Goal: Task Accomplishment & Management: Complete application form

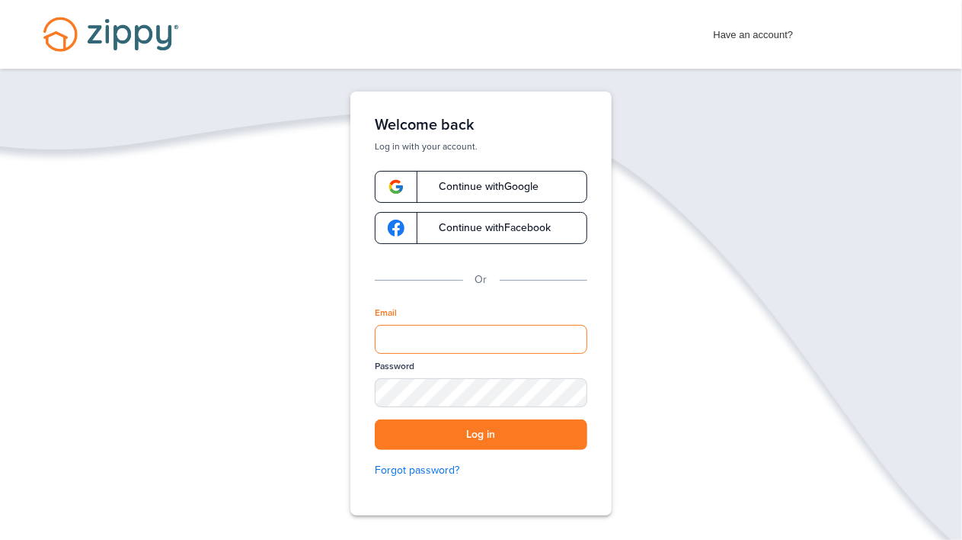
click at [451, 340] on input "Email" at bounding box center [481, 339] width 213 height 29
type input "**********"
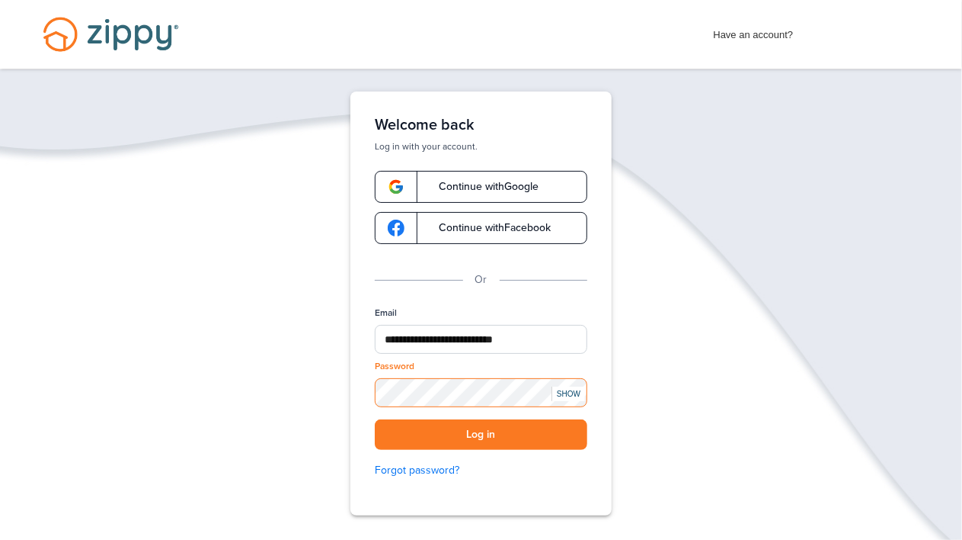
click at [375, 419] on button "Log in" at bounding box center [481, 434] width 213 height 31
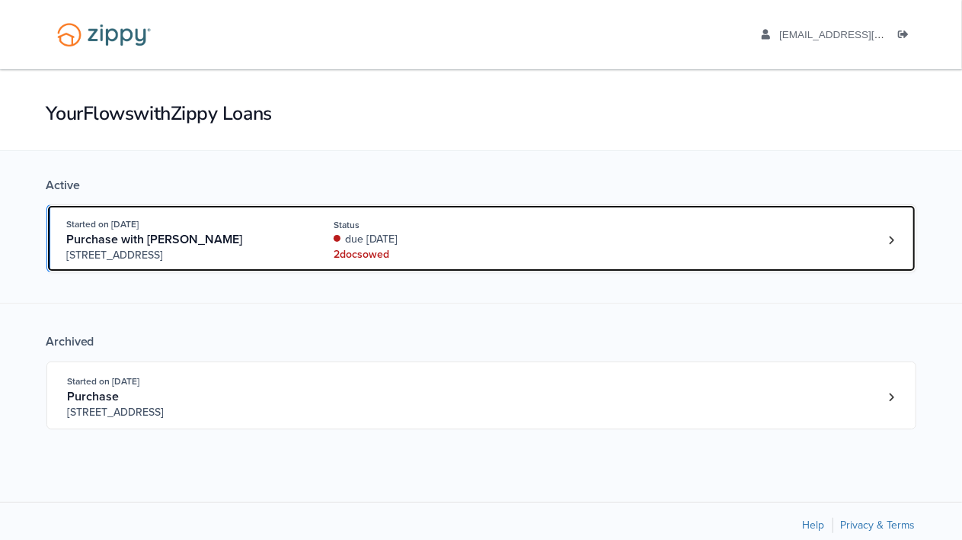
click at [382, 242] on div "due 7 days ago" at bounding box center [435, 239] width 203 height 15
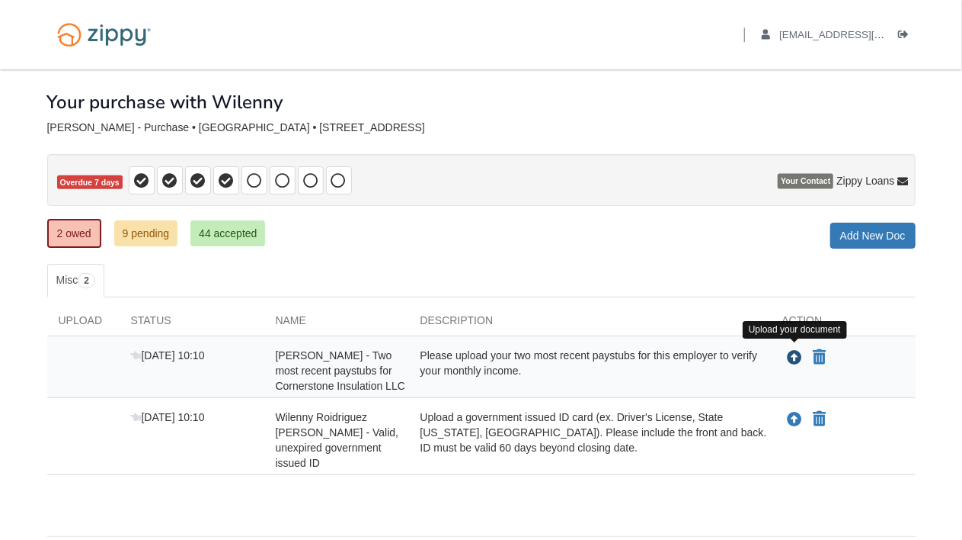
click at [794, 354] on icon "Upload Alberto Perez Camacho - Two most recent paystubs for Cornerstone Insulat…" at bounding box center [795, 358] width 15 height 15
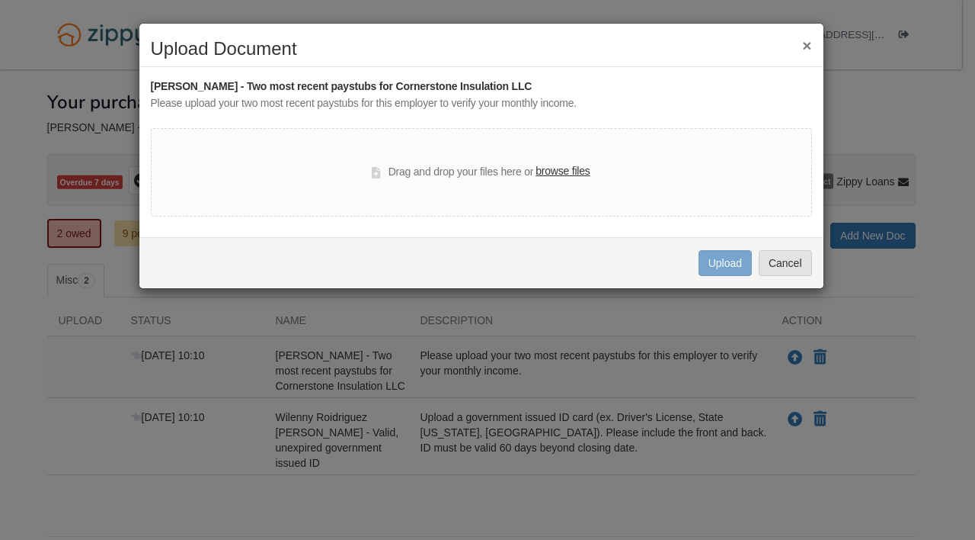
click at [566, 167] on label "browse files" at bounding box center [563, 171] width 54 height 17
click at [0, 0] on input "browse files" at bounding box center [0, 0] width 0 height 0
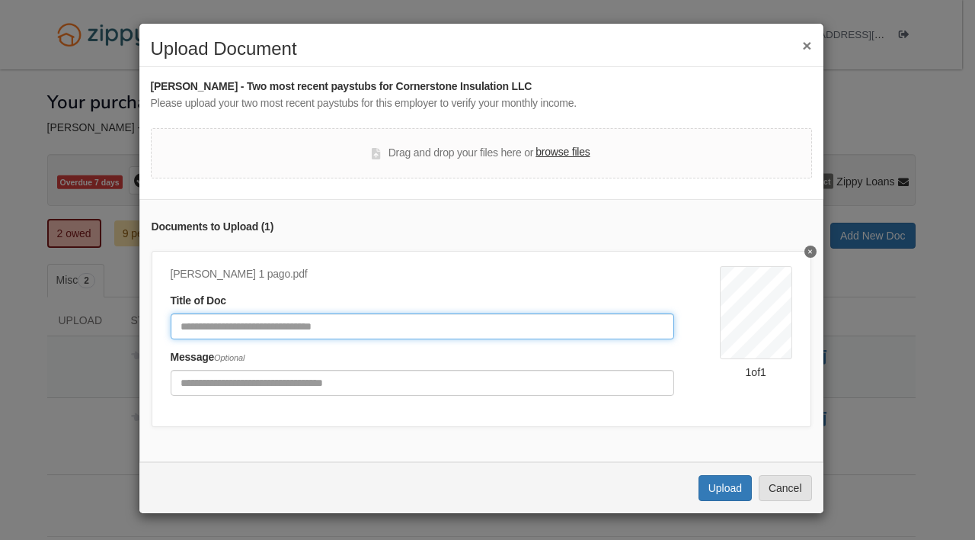
click at [347, 332] on input "Document Title" at bounding box center [423, 326] width 504 height 26
type input "**********"
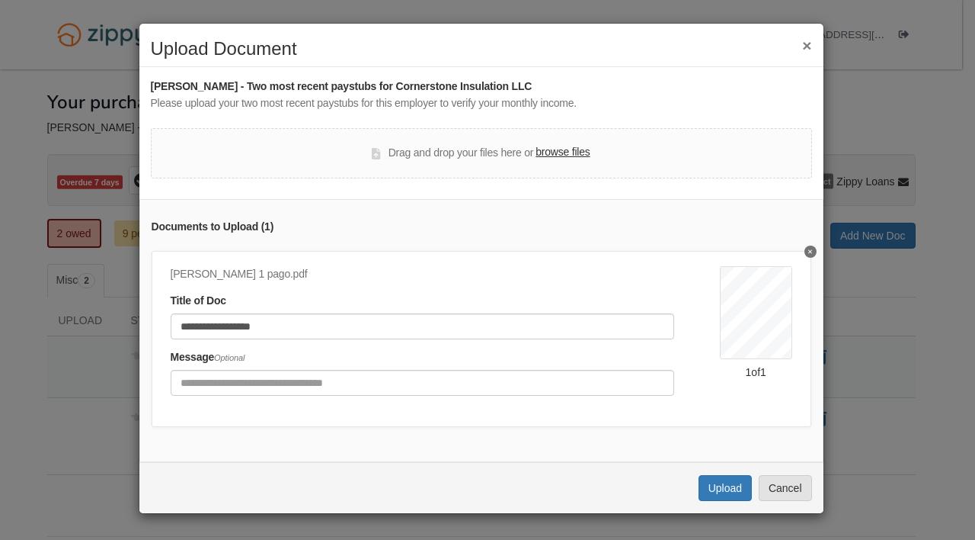
click at [570, 149] on label "browse files" at bounding box center [563, 152] width 54 height 17
click at [0, 0] on input "browse files" at bounding box center [0, 0] width 0 height 0
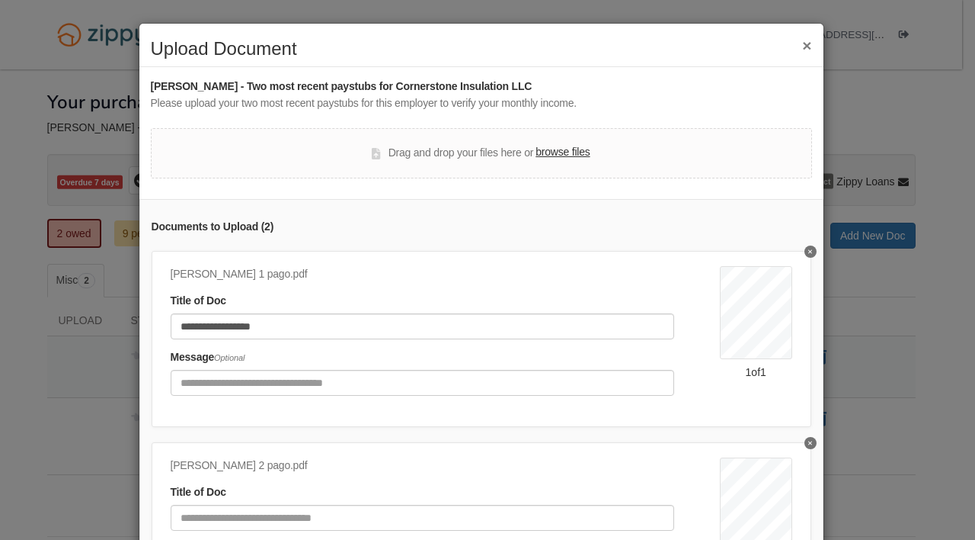
scroll to position [84, 0]
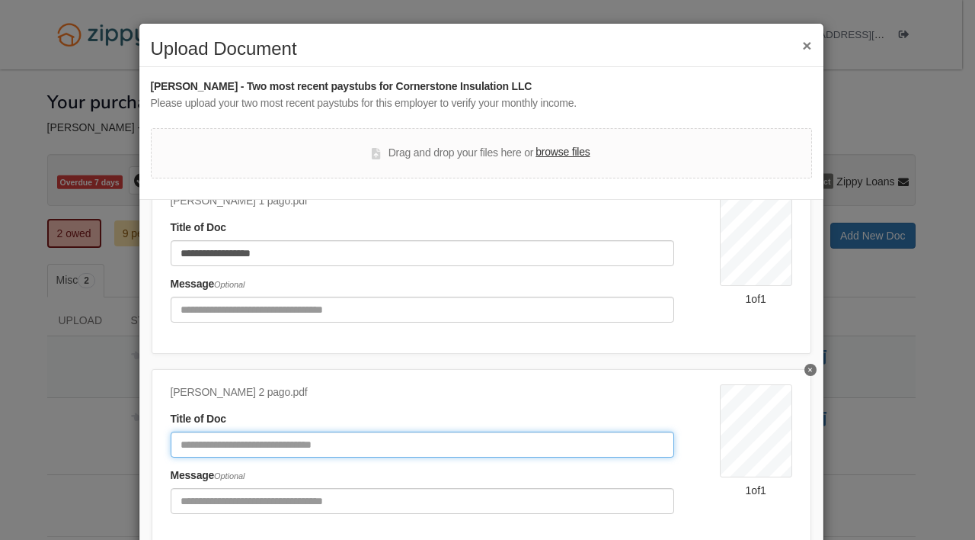
click at [256, 442] on input "Document Title" at bounding box center [423, 444] width 504 height 26
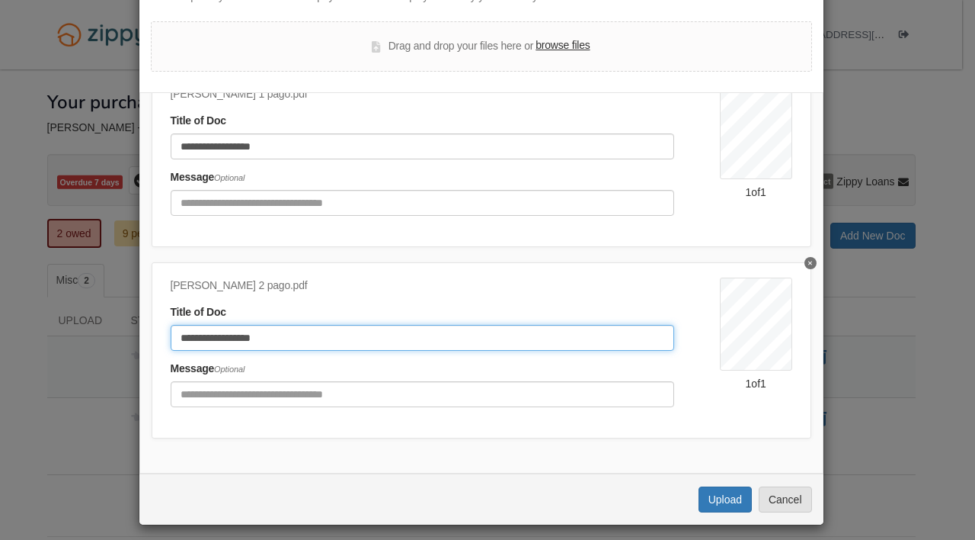
scroll to position [114, 0]
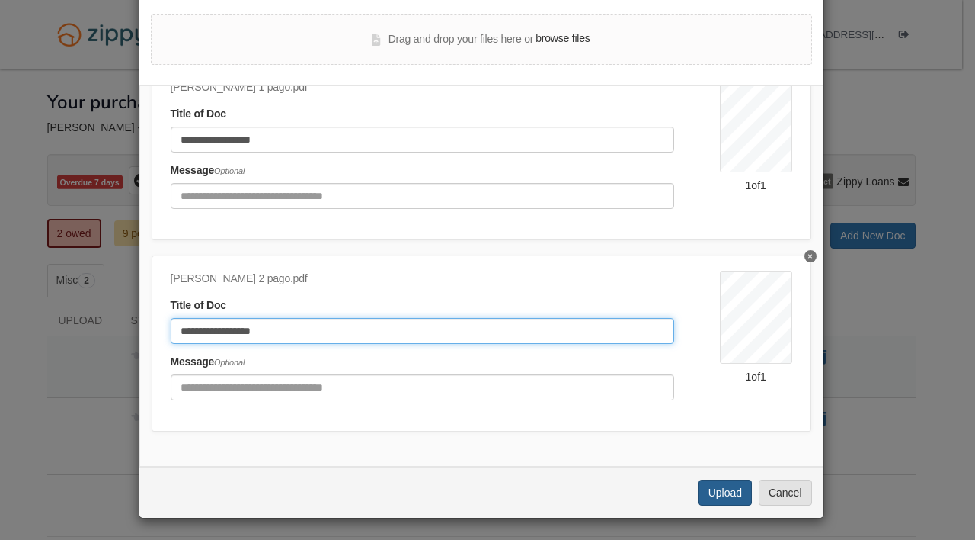
type input "**********"
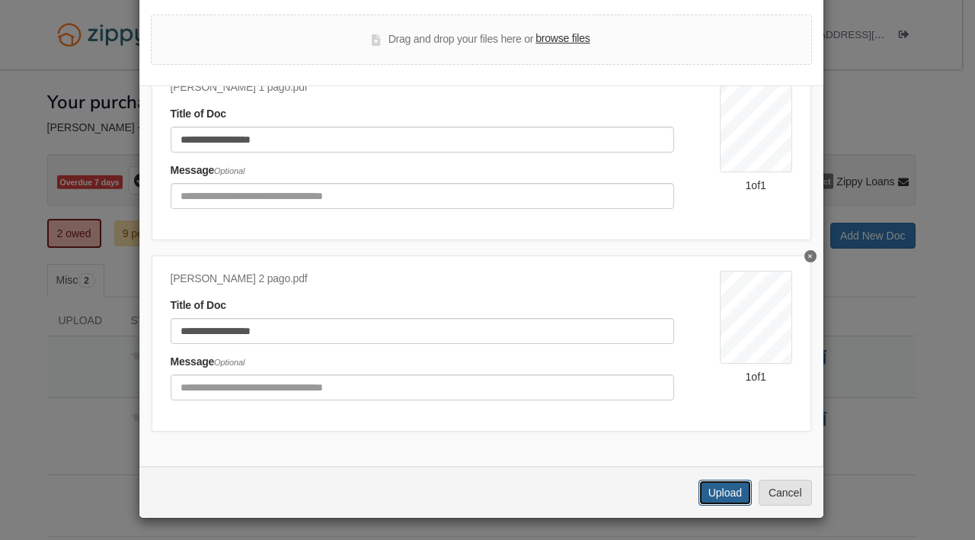
click at [712, 491] on button "Upload" at bounding box center [725, 492] width 53 height 26
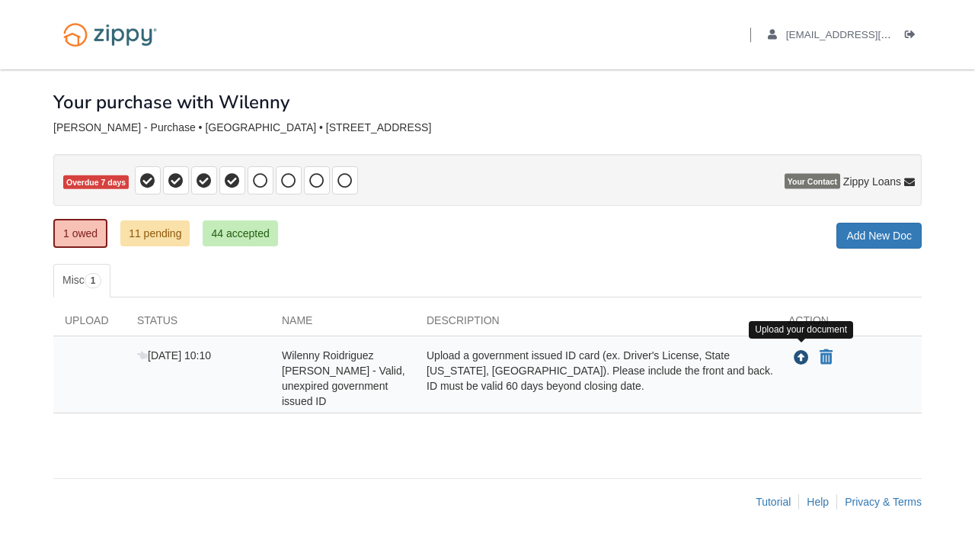
click at [802, 351] on icon "Upload Wilenny Roidriguez Salgado - Valid, unexpired government issued ID" at bounding box center [801, 358] width 15 height 15
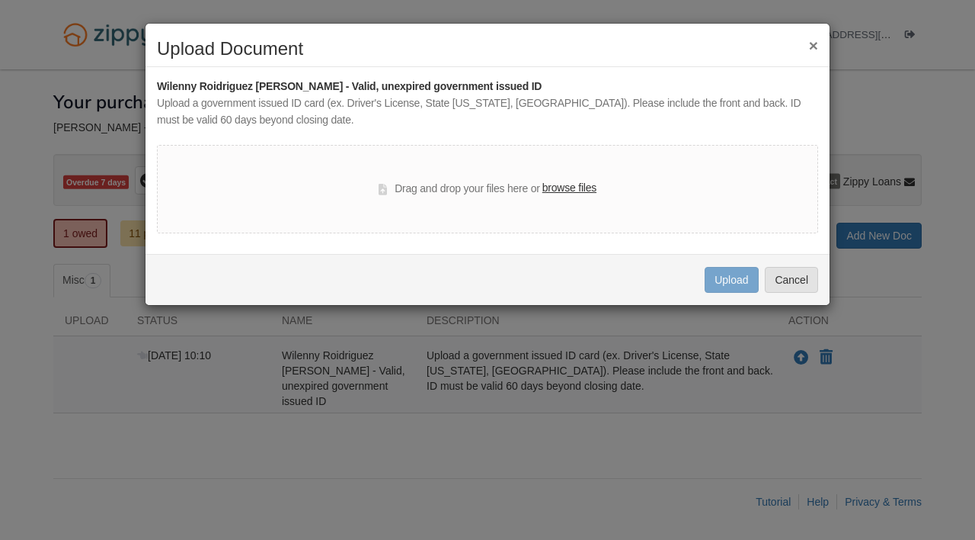
drag, startPoint x: 565, startPoint y: 178, endPoint x: 562, endPoint y: 187, distance: 9.6
click at [562, 187] on div "Drag and drop your files here or browse files" at bounding box center [487, 189] width 661 height 88
click at [562, 187] on label "browse files" at bounding box center [570, 188] width 54 height 17
click at [0, 0] on input "browse files" at bounding box center [0, 0] width 0 height 0
click at [814, 40] on div "× Upload Document Wilenny Roidriguez Salgado - Valid, unexpired government issu…" at bounding box center [488, 164] width 686 height 283
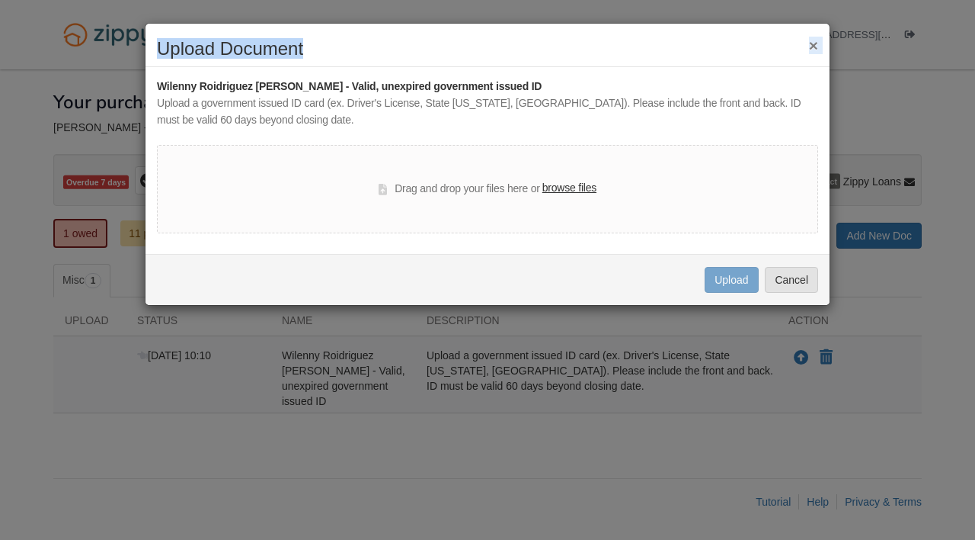
click at [814, 40] on button "×" at bounding box center [813, 45] width 9 height 16
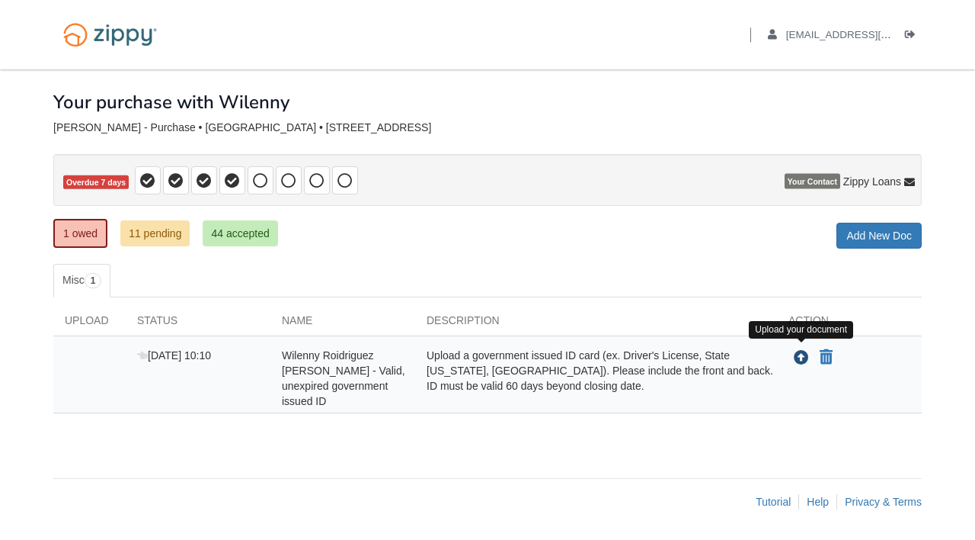
click at [802, 351] on icon "Upload Wilenny Roidriguez Salgado - Valid, unexpired government issued ID" at bounding box center [801, 358] width 15 height 15
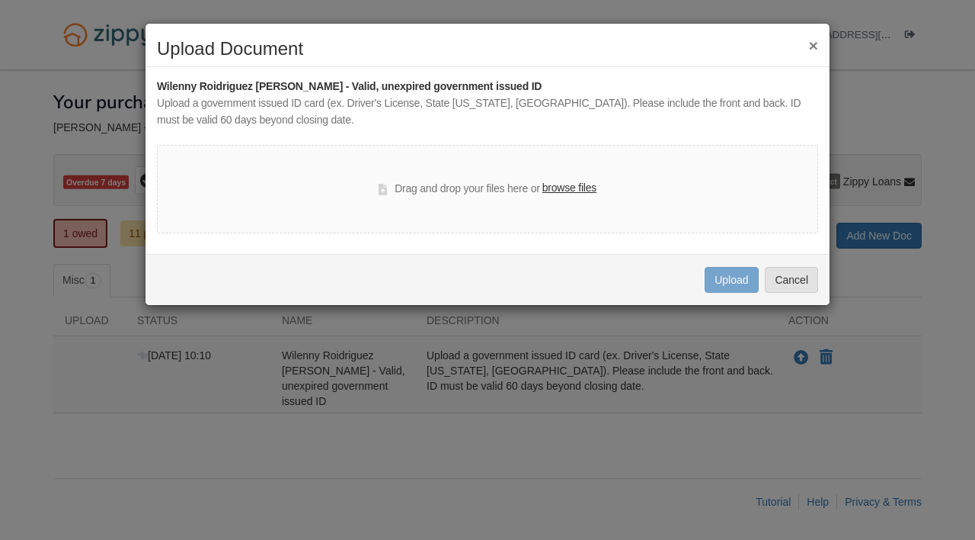
click at [550, 187] on label "browse files" at bounding box center [570, 188] width 54 height 17
click at [0, 0] on input "browse files" at bounding box center [0, 0] width 0 height 0
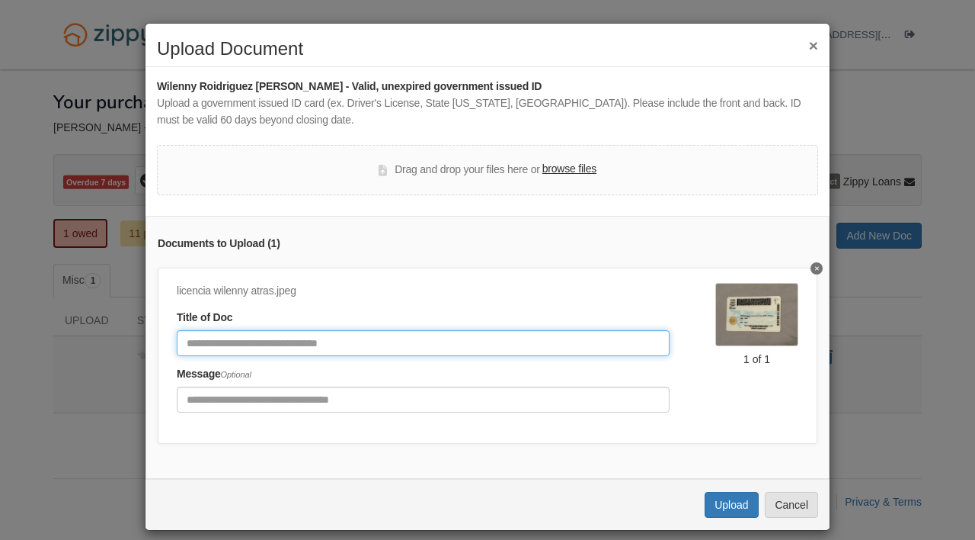
click at [335, 344] on input "Document Title" at bounding box center [423, 343] width 493 height 26
type input "**********"
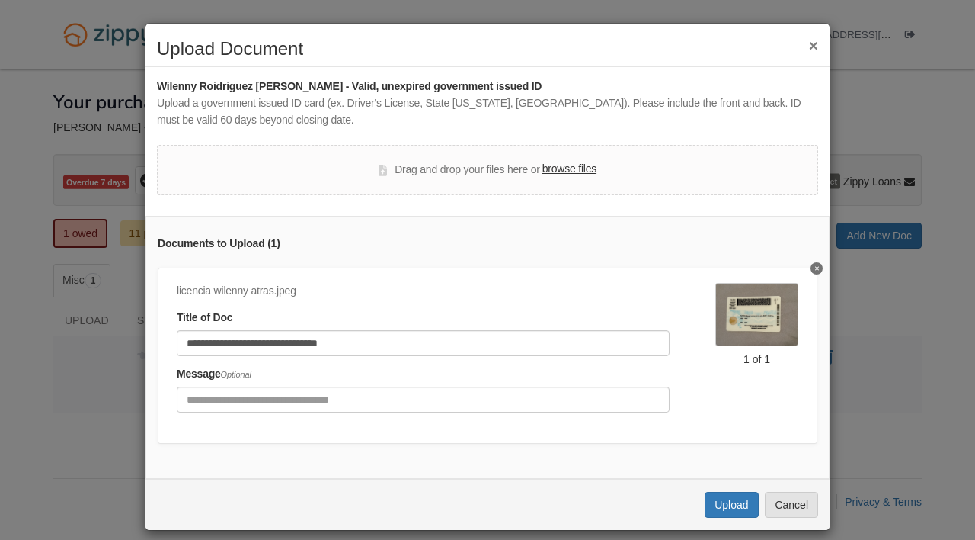
click at [562, 173] on label "browse files" at bounding box center [570, 169] width 54 height 17
click at [0, 0] on input "browse files" at bounding box center [0, 0] width 0 height 0
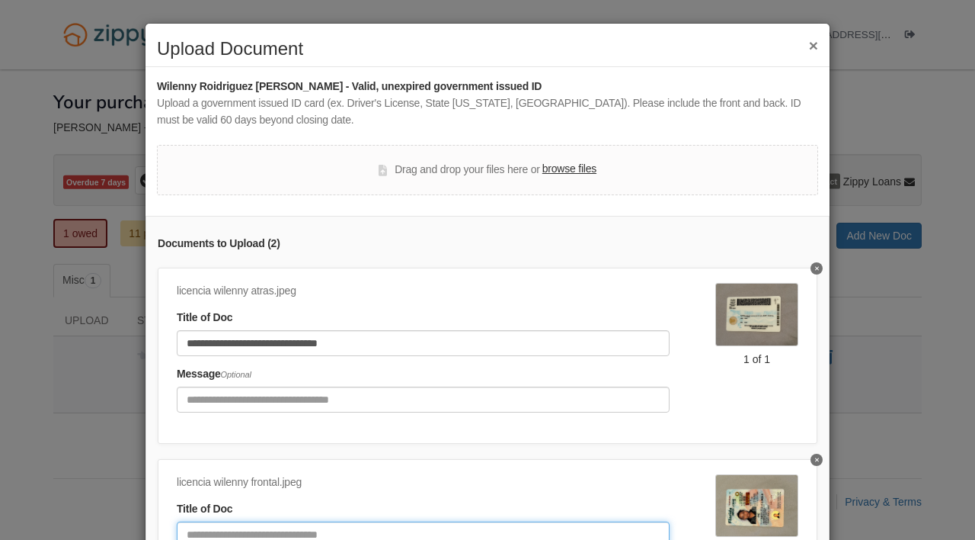
click at [295, 536] on input "Document Title" at bounding box center [423, 534] width 493 height 26
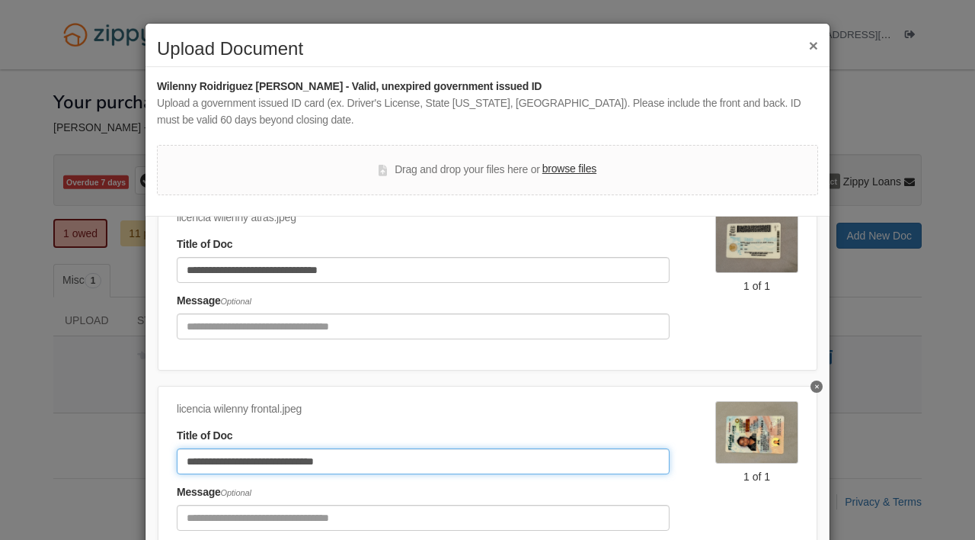
scroll to position [130, 0]
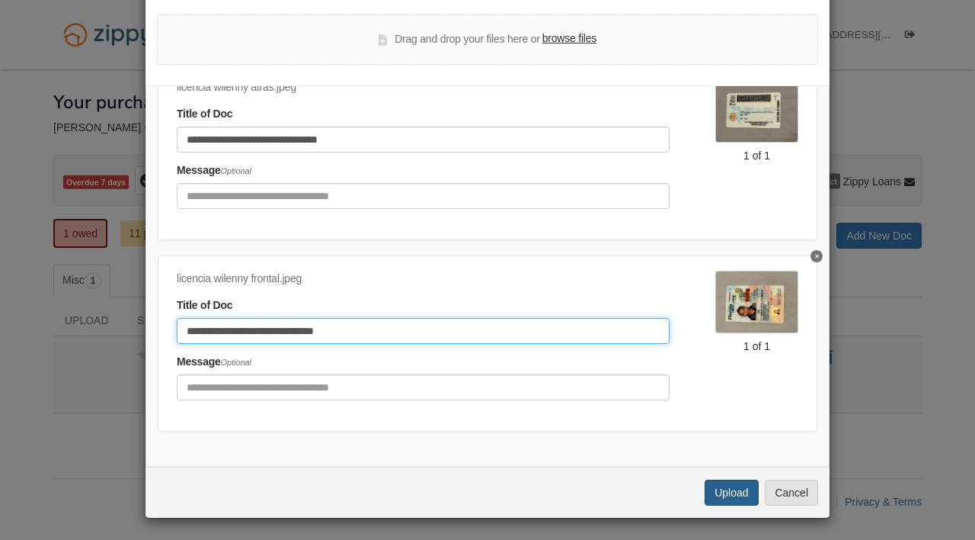
type input "**********"
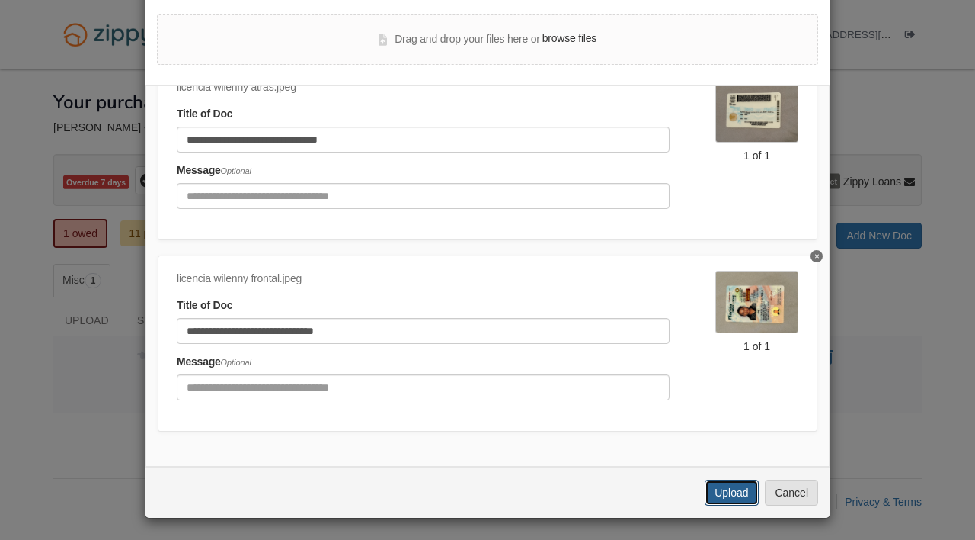
click at [724, 492] on button "Upload" at bounding box center [731, 492] width 53 height 26
